Goal: Navigation & Orientation: Find specific page/section

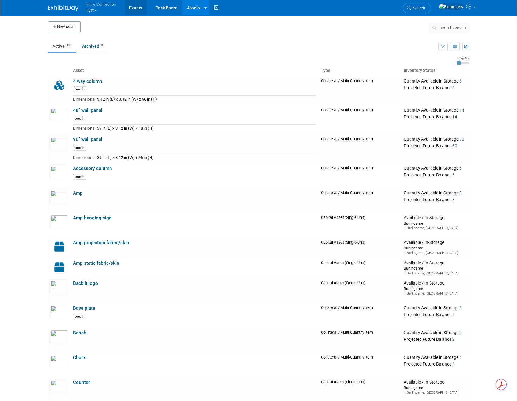
click at [126, 8] on link "Events" at bounding box center [136, 7] width 22 height 15
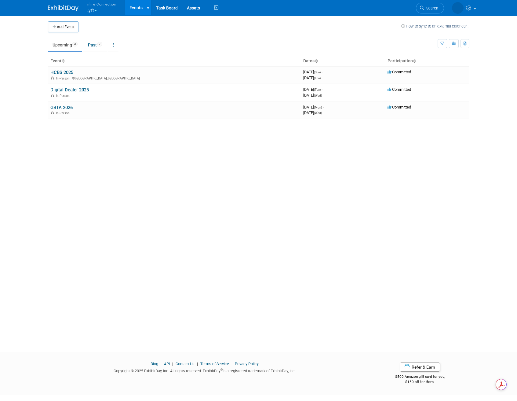
click at [99, 11] on button "Inline Connection Lyft" at bounding box center [105, 8] width 38 height 16
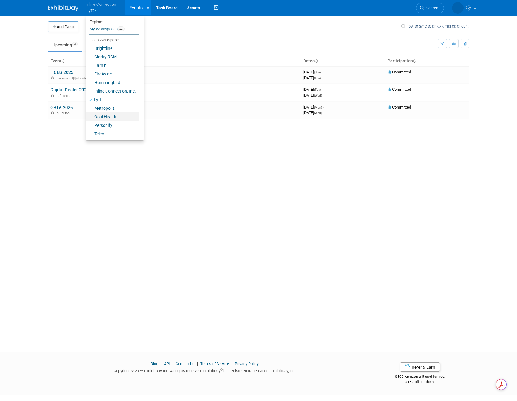
click at [111, 116] on link "Oshi Health" at bounding box center [112, 116] width 53 height 9
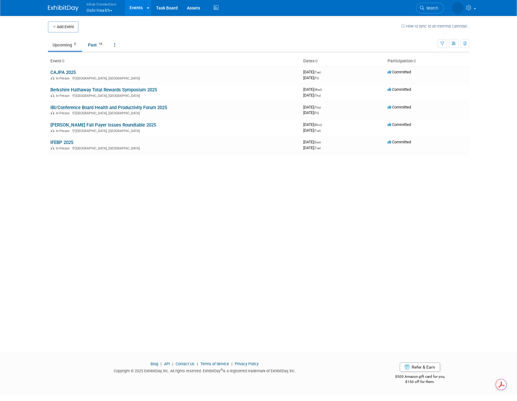
click at [112, 11] on span "button" at bounding box center [111, 10] width 2 height 1
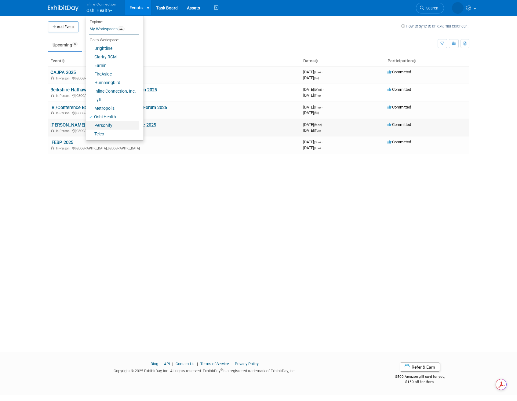
click at [101, 126] on link "Personify" at bounding box center [112, 125] width 53 height 9
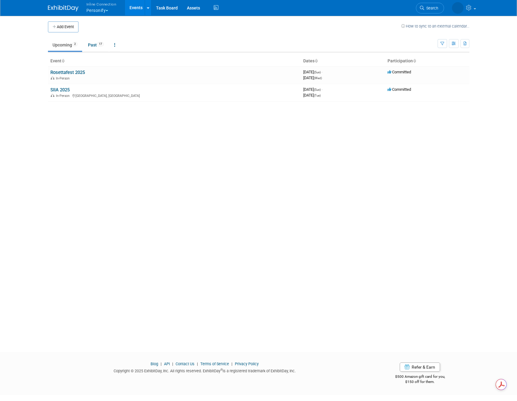
click at [108, 9] on button "Inline Connection Personify" at bounding box center [105, 8] width 38 height 16
